Goal: Register for event/course

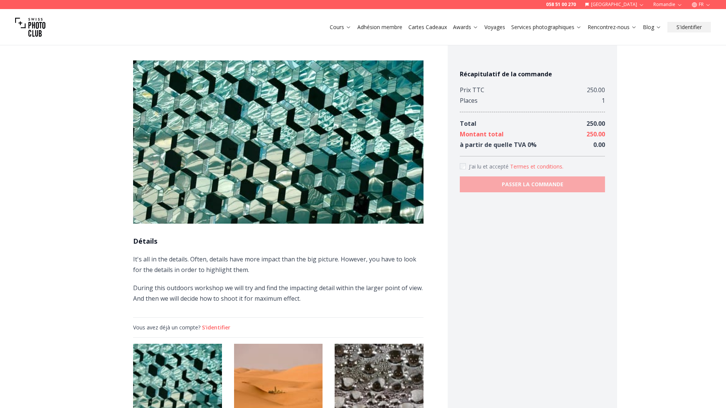
scroll to position [395, 0]
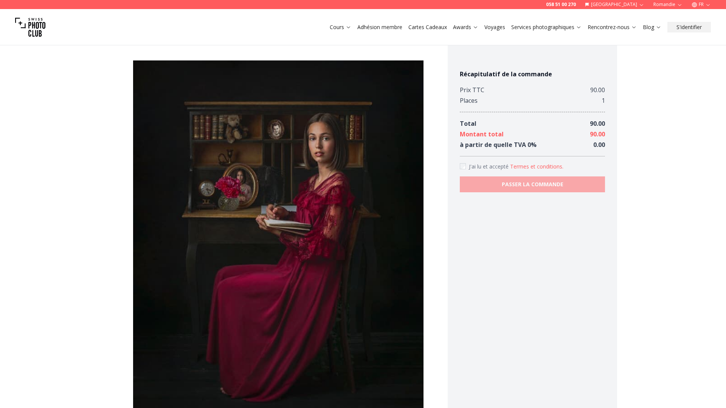
scroll to position [465, 0]
